Goal: Entertainment & Leisure: Consume media (video, audio)

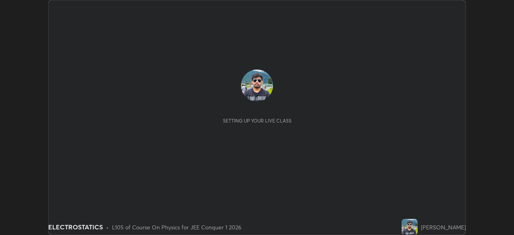
scroll to position [235, 514]
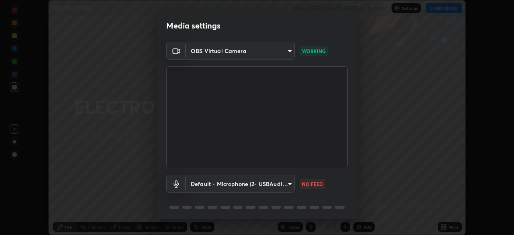
click at [256, 185] on body "Erase all ELECTROSTATICS WAS SCHEDULED TO START AT 10:45 AM Settings START CLAS…" at bounding box center [257, 117] width 514 height 235
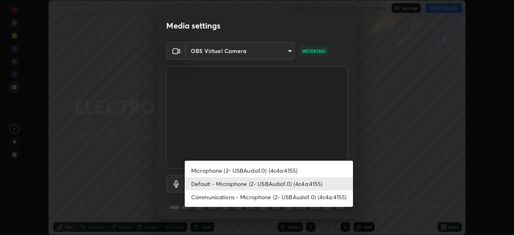
click at [228, 200] on li "Communications - Microphone (2- USBAudio1.0) (4c4a:4155)" at bounding box center [269, 196] width 168 height 13
type input "communications"
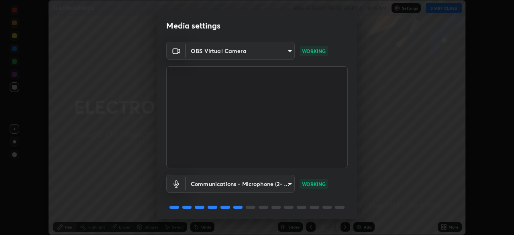
scroll to position [28, 0]
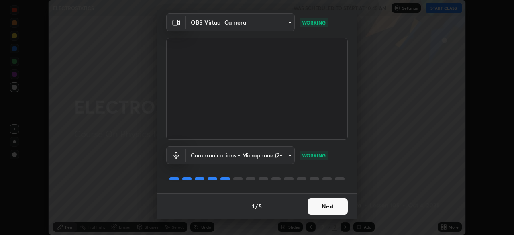
click at [320, 207] on button "Next" at bounding box center [327, 206] width 40 height 16
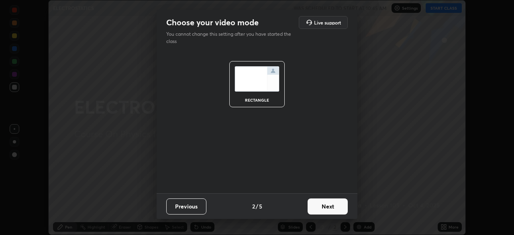
scroll to position [0, 0]
click at [316, 208] on button "Next" at bounding box center [327, 206] width 40 height 16
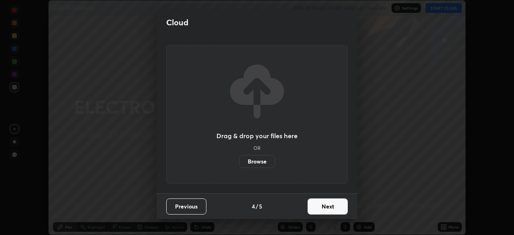
click at [316, 210] on button "Next" at bounding box center [327, 206] width 40 height 16
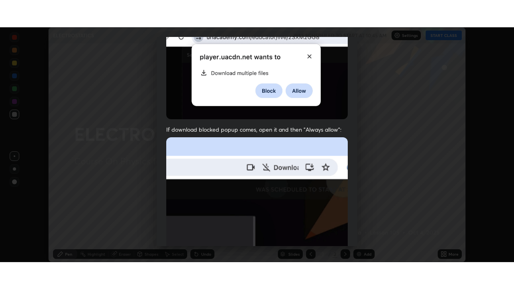
scroll to position [192, 0]
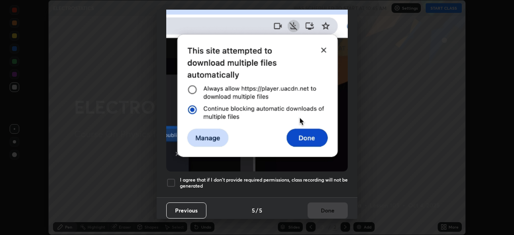
click at [172, 179] on div at bounding box center [171, 183] width 10 height 10
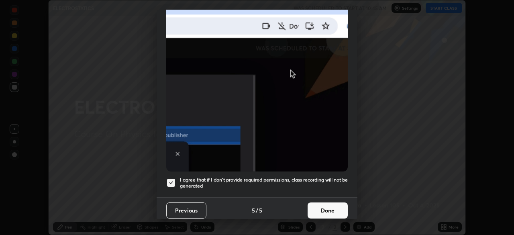
click at [322, 209] on button "Done" at bounding box center [327, 210] width 40 height 16
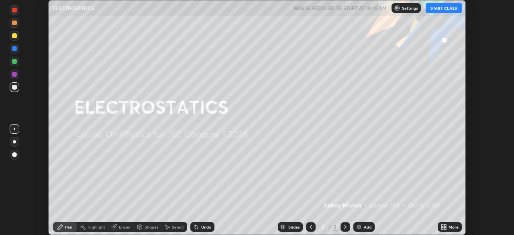
click at [438, 11] on button "START CLASS" at bounding box center [443, 8] width 36 height 10
click at [449, 228] on div "More" at bounding box center [453, 227] width 10 height 4
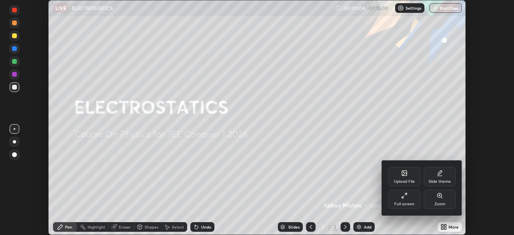
click at [399, 202] on div "Full screen" at bounding box center [404, 204] width 20 height 4
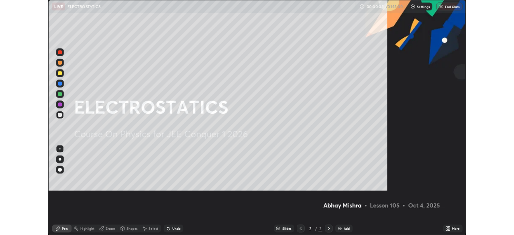
scroll to position [289, 514]
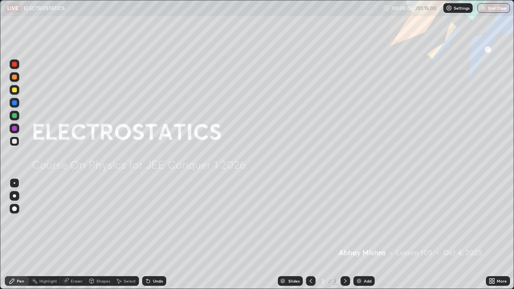
click at [362, 234] on div "Add" at bounding box center [363, 281] width 21 height 10
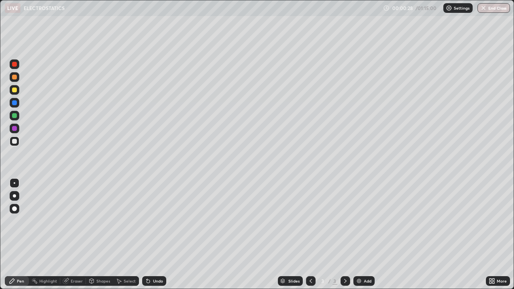
click at [16, 92] on div at bounding box center [14, 90] width 5 height 5
click at [14, 102] on div at bounding box center [14, 102] width 5 height 5
click at [15, 90] on div at bounding box center [14, 90] width 5 height 5
click at [15, 103] on div at bounding box center [14, 102] width 5 height 5
click at [360, 234] on img at bounding box center [359, 281] width 6 height 6
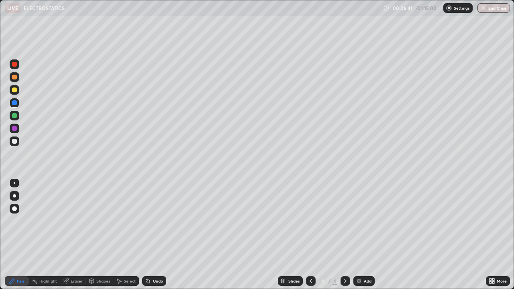
click at [15, 142] on div at bounding box center [14, 141] width 5 height 5
click at [16, 106] on div at bounding box center [15, 103] width 10 height 10
click at [16, 90] on div at bounding box center [14, 90] width 5 height 5
click at [151, 234] on div "Undo" at bounding box center [154, 281] width 24 height 10
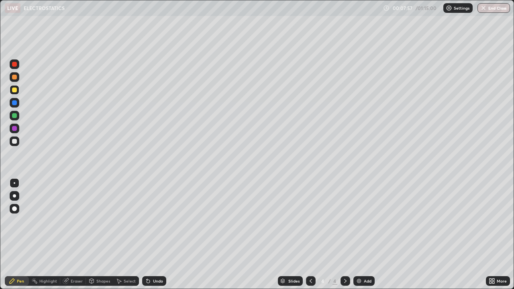
click at [151, 234] on div "Undo" at bounding box center [154, 281] width 24 height 10
click at [153, 234] on div "Undo" at bounding box center [158, 281] width 10 height 4
click at [156, 234] on div "Undo" at bounding box center [158, 281] width 10 height 4
click at [364, 234] on div "Add" at bounding box center [368, 281] width 8 height 4
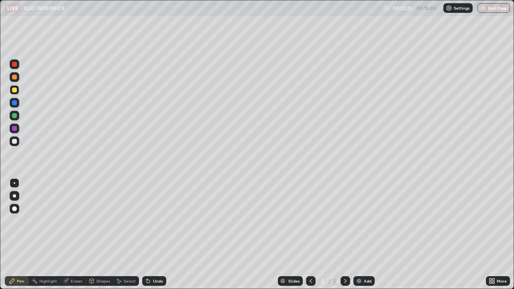
click at [16, 143] on div at bounding box center [14, 141] width 5 height 5
click at [73, 234] on div "Eraser" at bounding box center [77, 281] width 12 height 4
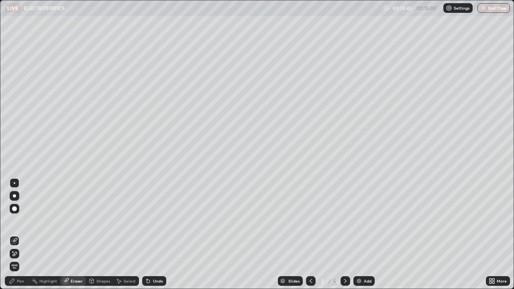
click at [16, 234] on div "Pen" at bounding box center [17, 281] width 24 height 10
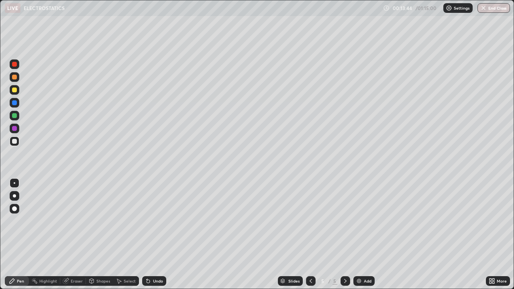
click at [16, 91] on div at bounding box center [14, 90] width 5 height 5
click at [16, 142] on div at bounding box center [14, 141] width 5 height 5
click at [153, 234] on div "Undo" at bounding box center [158, 281] width 10 height 4
click at [154, 234] on div "Undo" at bounding box center [158, 281] width 10 height 4
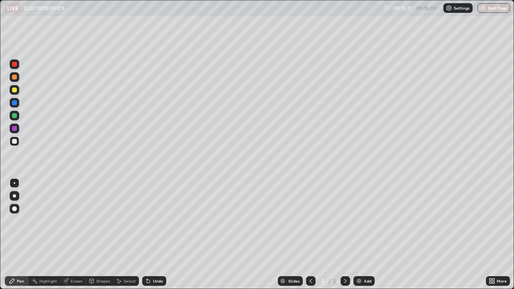
click at [153, 234] on div "Undo" at bounding box center [158, 281] width 10 height 4
click at [153, 234] on div "Undo" at bounding box center [154, 281] width 24 height 10
click at [153, 234] on div "Undo" at bounding box center [158, 281] width 10 height 4
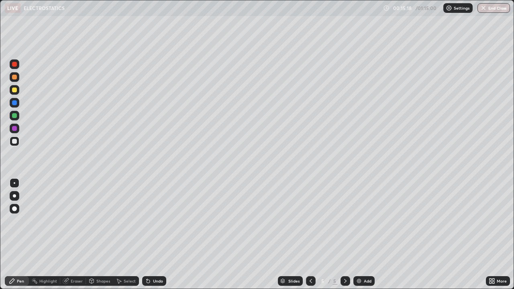
click at [153, 234] on div "Undo" at bounding box center [158, 281] width 10 height 4
click at [151, 234] on div "Undo" at bounding box center [154, 281] width 24 height 10
click at [152, 234] on div "Undo" at bounding box center [154, 281] width 24 height 10
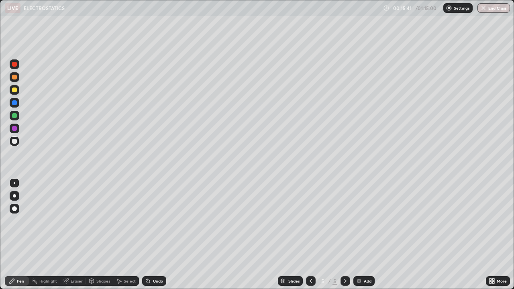
click at [66, 234] on icon at bounding box center [65, 281] width 5 height 5
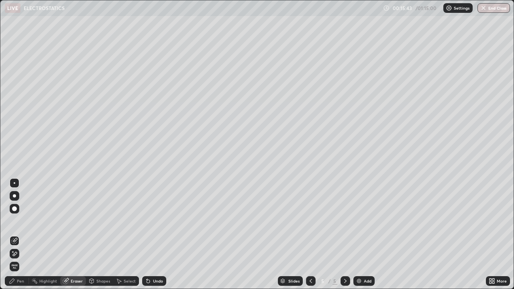
click at [12, 234] on icon at bounding box center [12, 281] width 5 height 5
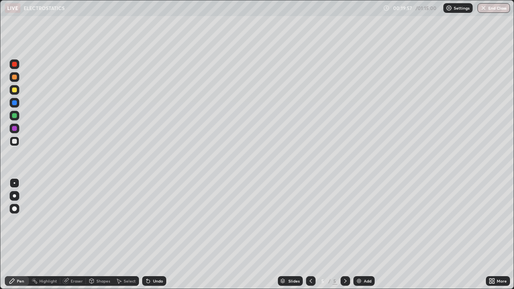
click at [358, 234] on img at bounding box center [359, 281] width 6 height 6
click at [13, 90] on div at bounding box center [14, 90] width 5 height 5
click at [156, 234] on div "Undo" at bounding box center [158, 281] width 10 height 4
click at [155, 234] on div "Undo" at bounding box center [158, 281] width 10 height 4
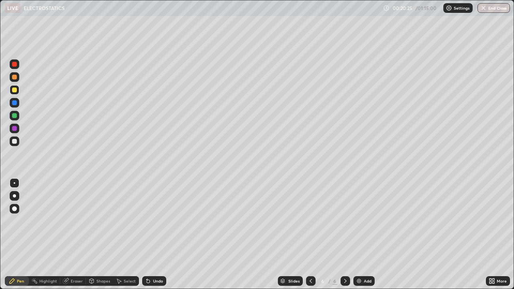
click at [16, 142] on div at bounding box center [14, 141] width 5 height 5
click at [155, 234] on div "Undo" at bounding box center [158, 281] width 10 height 4
click at [362, 234] on div "Add" at bounding box center [363, 281] width 21 height 10
click at [16, 88] on div at bounding box center [15, 90] width 10 height 10
click at [151, 234] on div "Undo" at bounding box center [154, 281] width 24 height 10
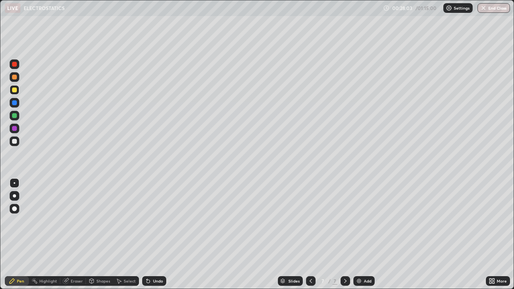
click at [149, 234] on icon at bounding box center [148, 281] width 6 height 6
click at [310, 234] on icon at bounding box center [310, 281] width 6 height 6
click at [311, 234] on icon at bounding box center [310, 281] width 2 height 4
click at [310, 234] on icon at bounding box center [310, 281] width 6 height 6
click at [346, 234] on div at bounding box center [345, 281] width 10 height 10
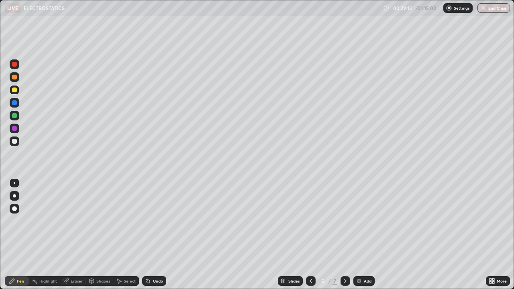
click at [344, 234] on icon at bounding box center [345, 281] width 6 height 6
click at [344, 234] on div at bounding box center [345, 281] width 10 height 10
click at [154, 234] on div "Undo" at bounding box center [158, 281] width 10 height 4
click at [151, 234] on div "Undo" at bounding box center [154, 281] width 24 height 10
click at [362, 234] on div "Add" at bounding box center [363, 281] width 21 height 10
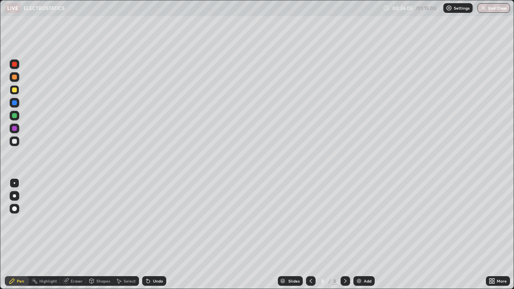
click at [155, 234] on div "Undo" at bounding box center [154, 281] width 24 height 10
click at [15, 142] on div at bounding box center [14, 141] width 5 height 5
click at [14, 90] on div at bounding box center [14, 90] width 5 height 5
click at [14, 115] on div at bounding box center [14, 115] width 5 height 5
click at [80, 16] on div "LIVE ELECTROSTATICS" at bounding box center [192, 8] width 375 height 16
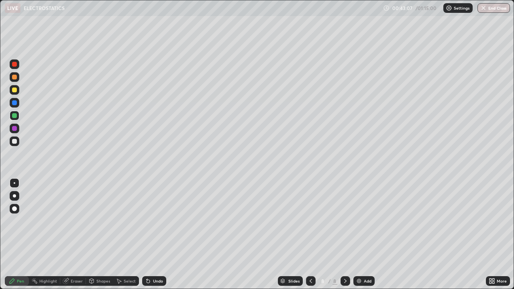
click at [151, 234] on div "Undo" at bounding box center [154, 281] width 24 height 10
click at [153, 234] on div "Undo" at bounding box center [158, 281] width 10 height 4
click at [363, 234] on div "Add" at bounding box center [363, 281] width 21 height 10
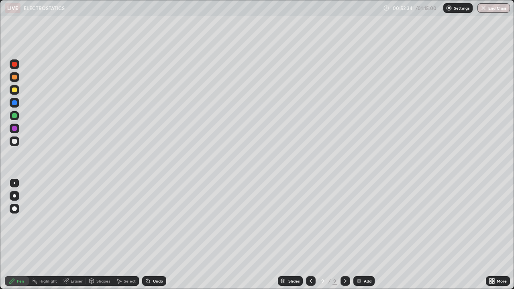
click at [151, 234] on div "Undo" at bounding box center [154, 281] width 24 height 10
click at [359, 234] on div "Add" at bounding box center [363, 281] width 21 height 10
click at [15, 144] on div at bounding box center [15, 141] width 10 height 10
click at [151, 234] on div "Undo" at bounding box center [154, 281] width 24 height 10
click at [150, 234] on div "Undo" at bounding box center [154, 281] width 24 height 10
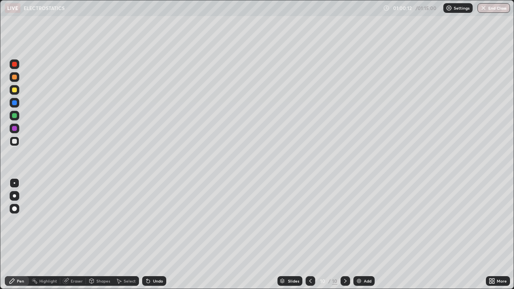
click at [495, 8] on button "End Class" at bounding box center [493, 8] width 33 height 10
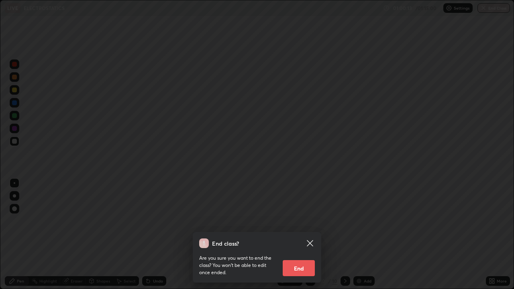
click at [300, 234] on button "End" at bounding box center [299, 268] width 32 height 16
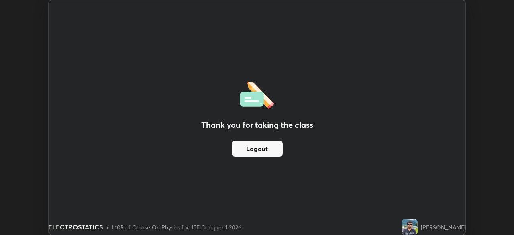
scroll to position [39904, 39625]
